Goal: Contribute content

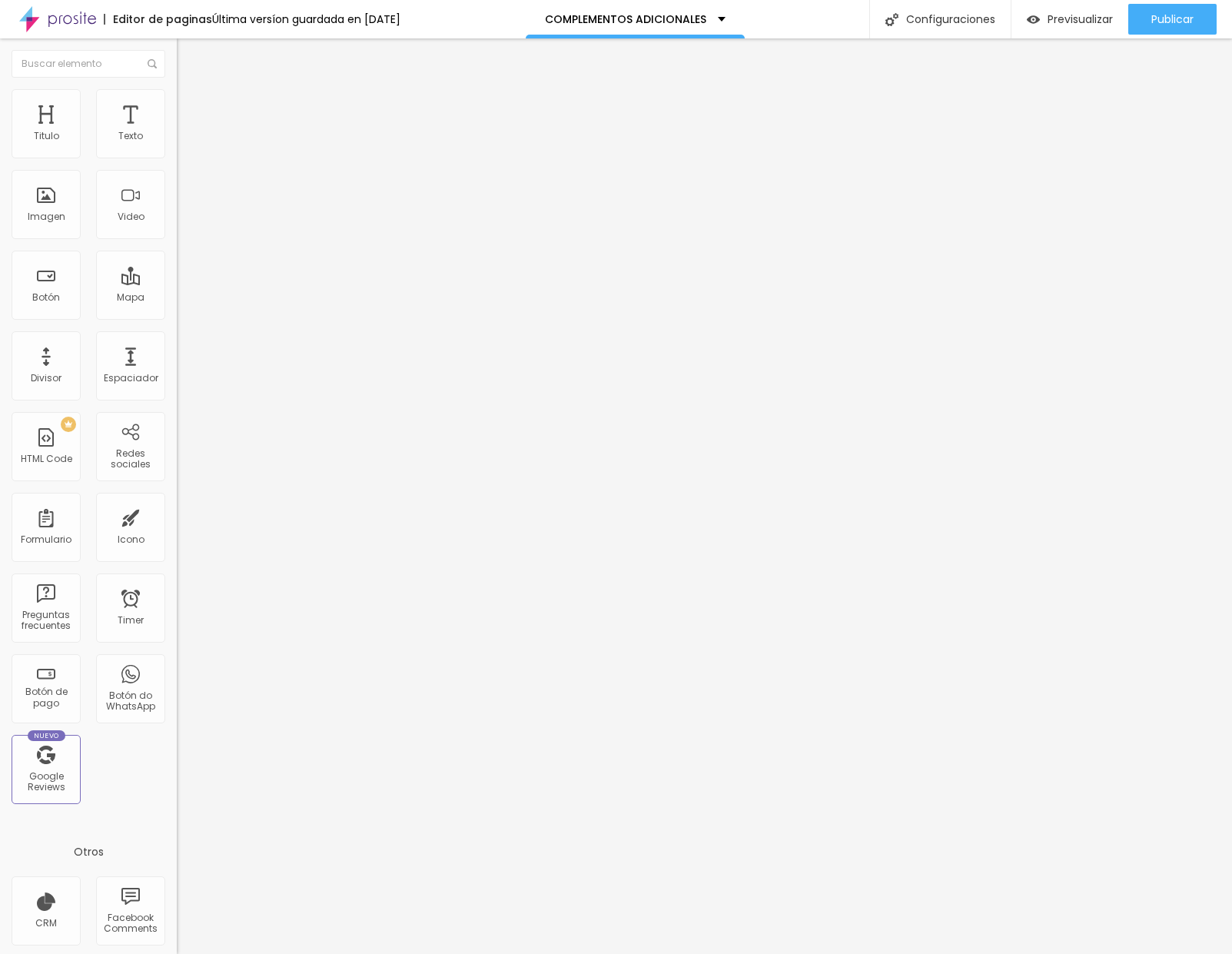
click at [177, 132] on img at bounding box center [181, 126] width 9 height 9
drag, startPoint x: 372, startPoint y: 329, endPoint x: 501, endPoint y: 327, distance: 129.0
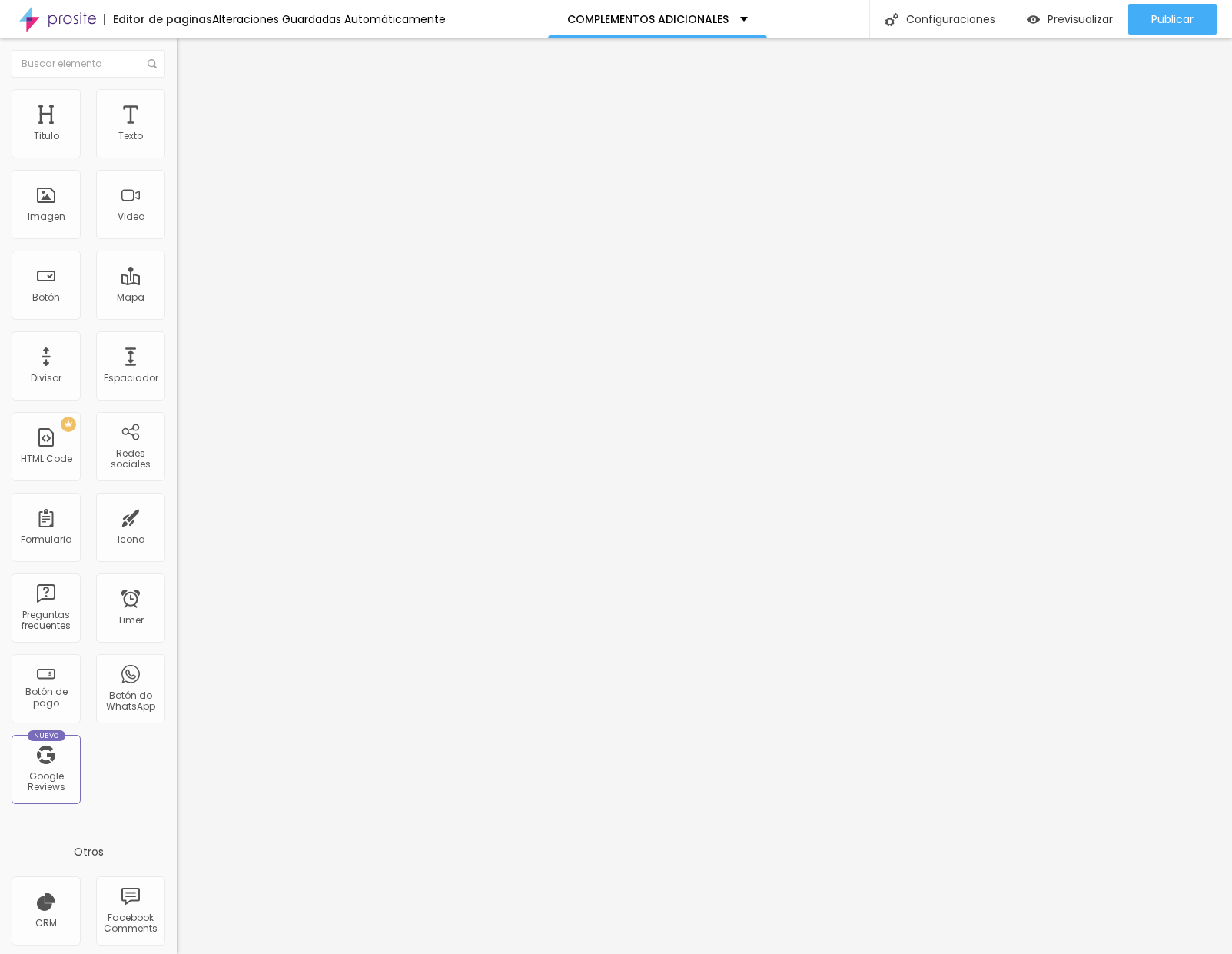
click at [177, 132] on img at bounding box center [181, 126] width 9 height 9
click at [896, 953] on div at bounding box center [616, 971] width 1232 height 14
click at [1092, 16] on span "Previsualizar" at bounding box center [1080, 18] width 65 height 13
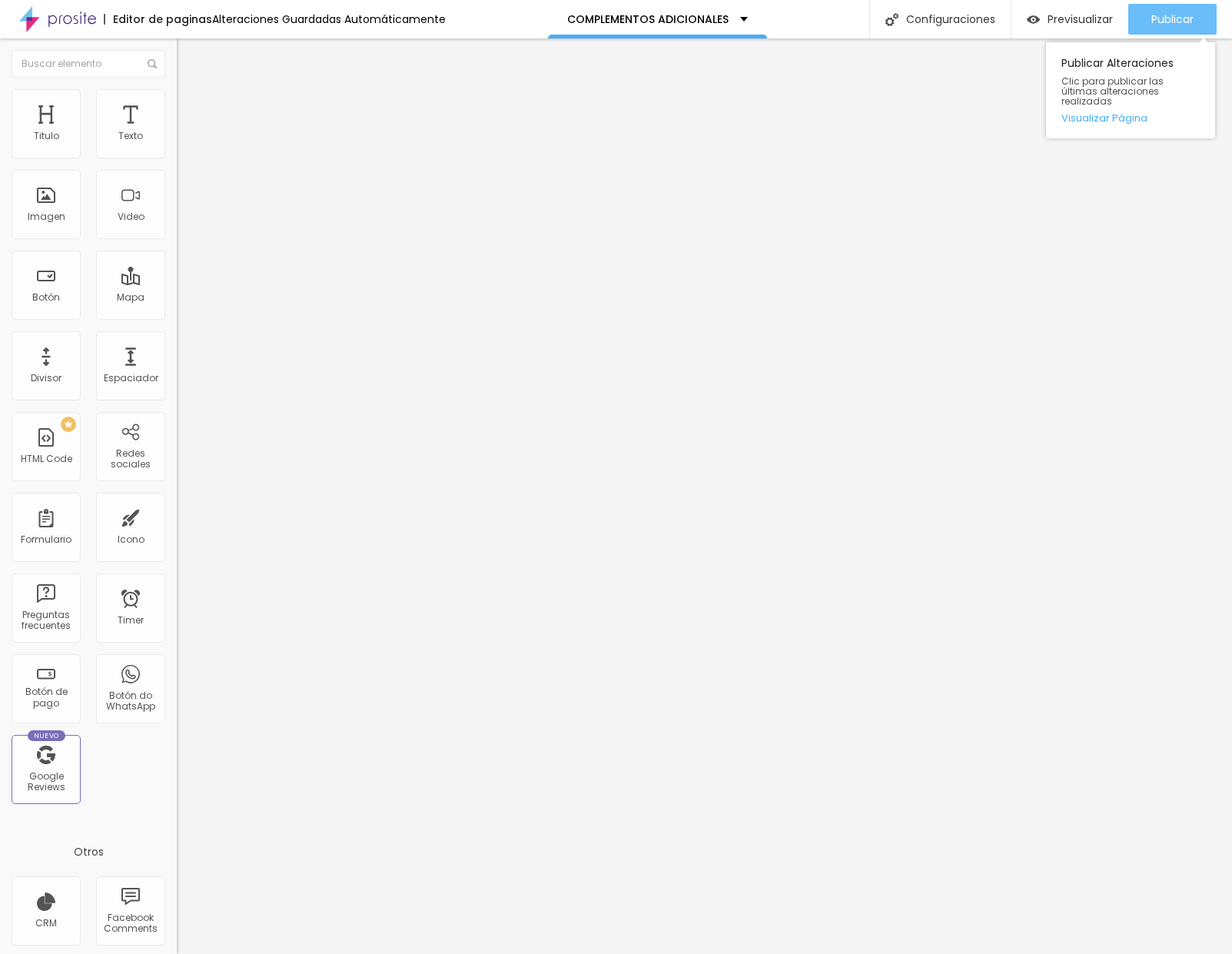
click at [1158, 20] on span "Publicar" at bounding box center [1172, 18] width 42 height 13
